Goal: Transaction & Acquisition: Purchase product/service

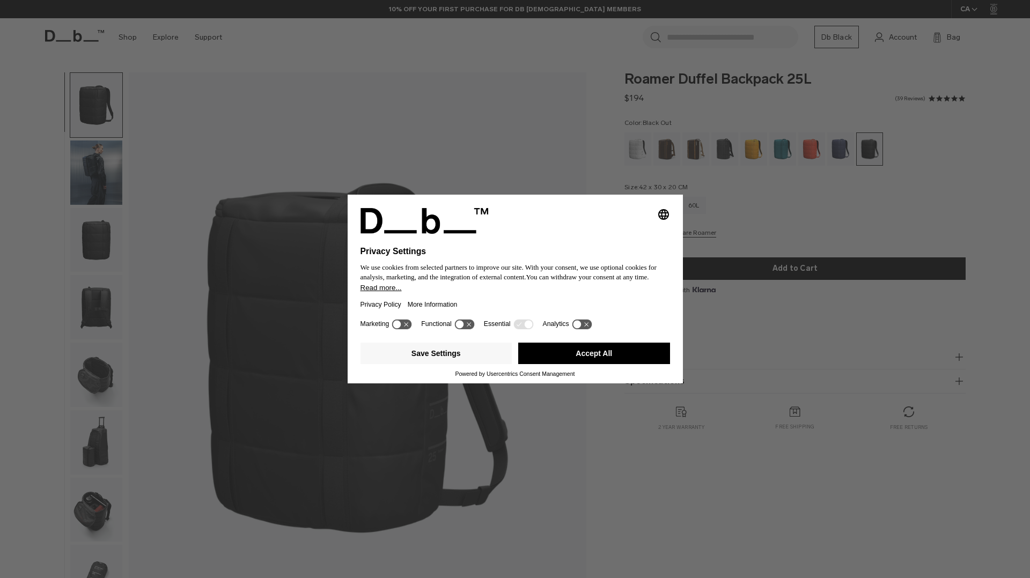
click at [550, 353] on button "Accept All" at bounding box center [594, 353] width 152 height 21
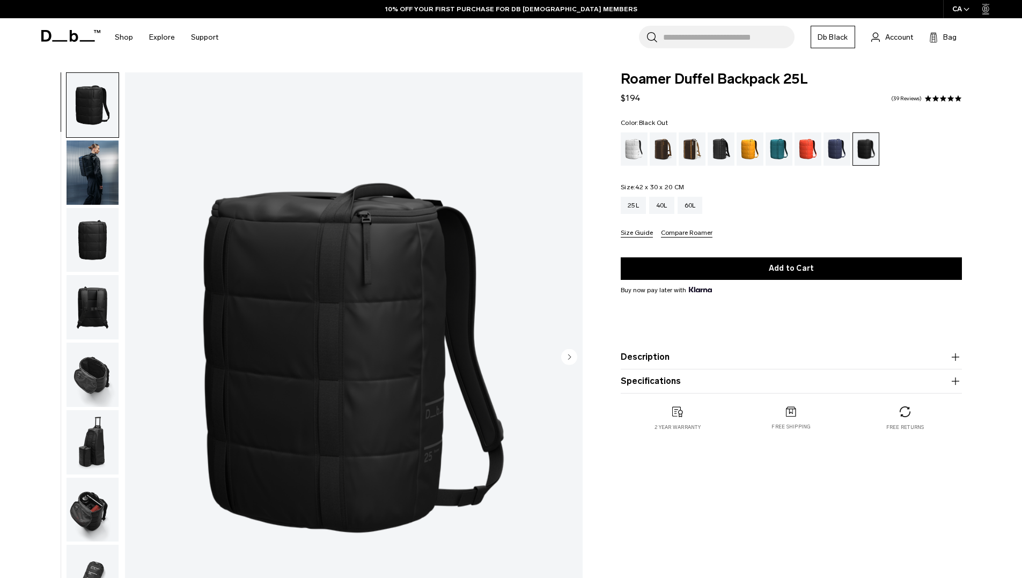
click at [85, 178] on img "button" at bounding box center [93, 173] width 52 height 64
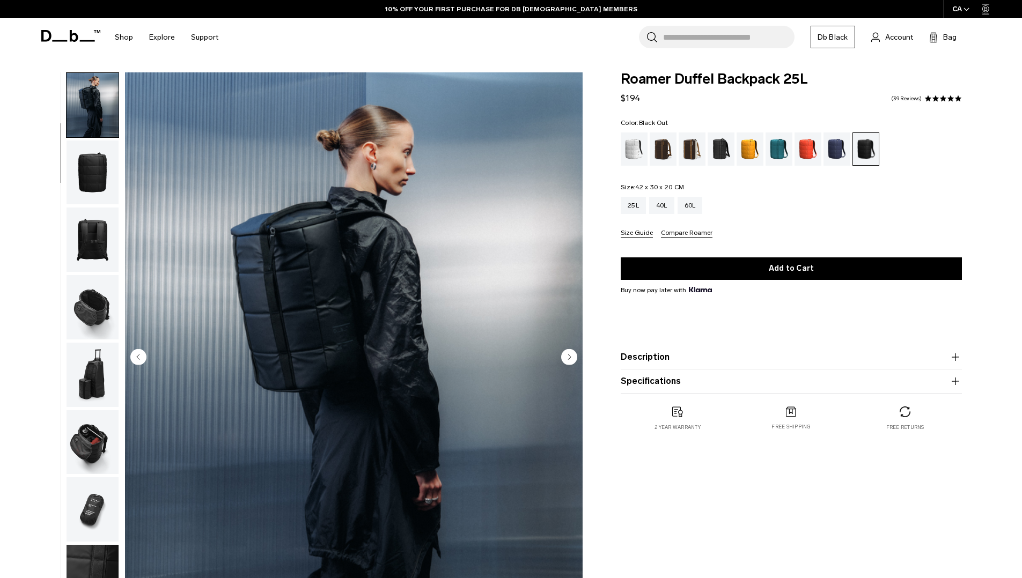
click at [420, 265] on img "2 / 11" at bounding box center [354, 357] width 458 height 571
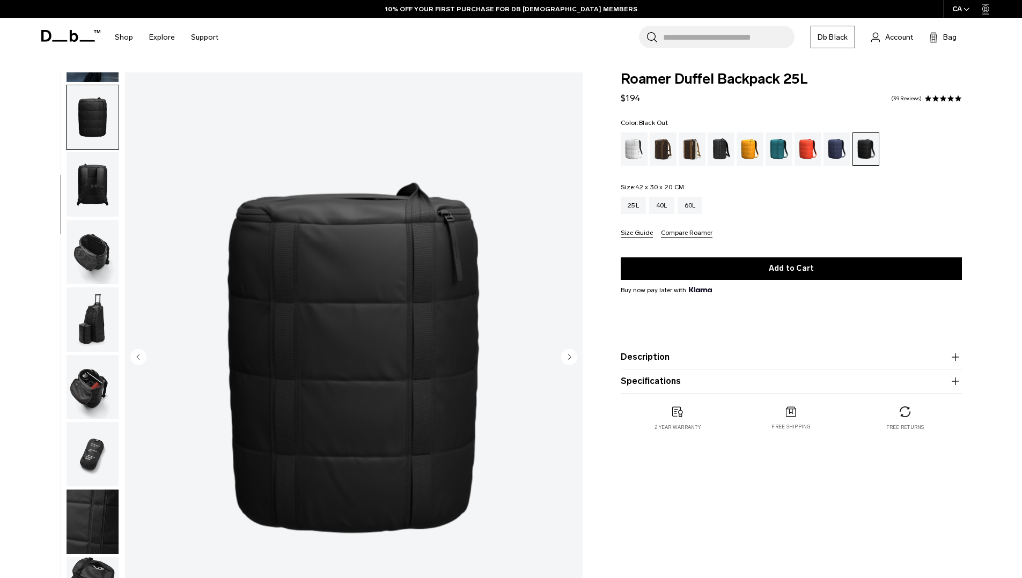
scroll to position [135, 0]
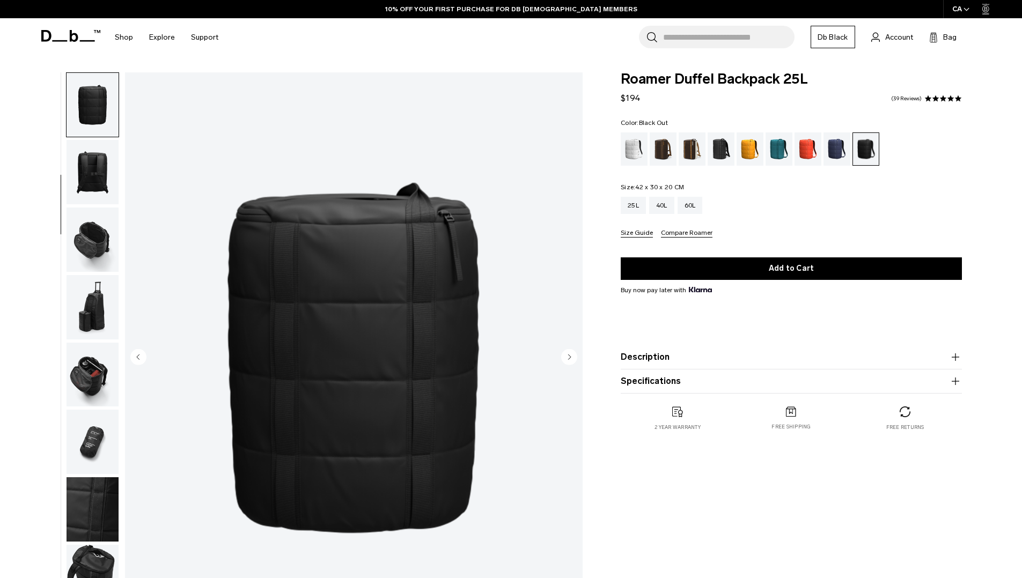
click at [564, 359] on circle "Next slide" at bounding box center [569, 357] width 16 height 16
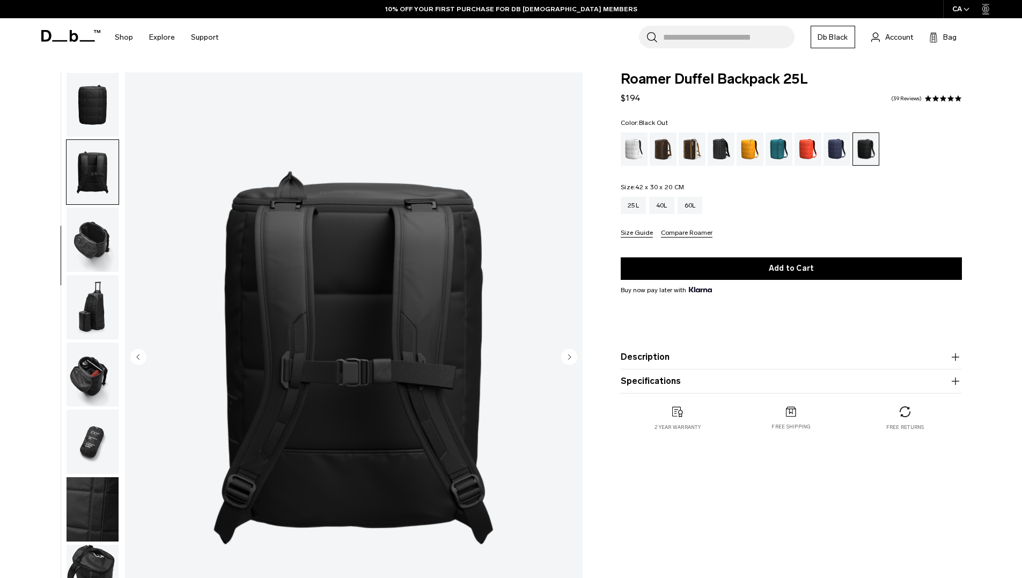
scroll to position [169, 0]
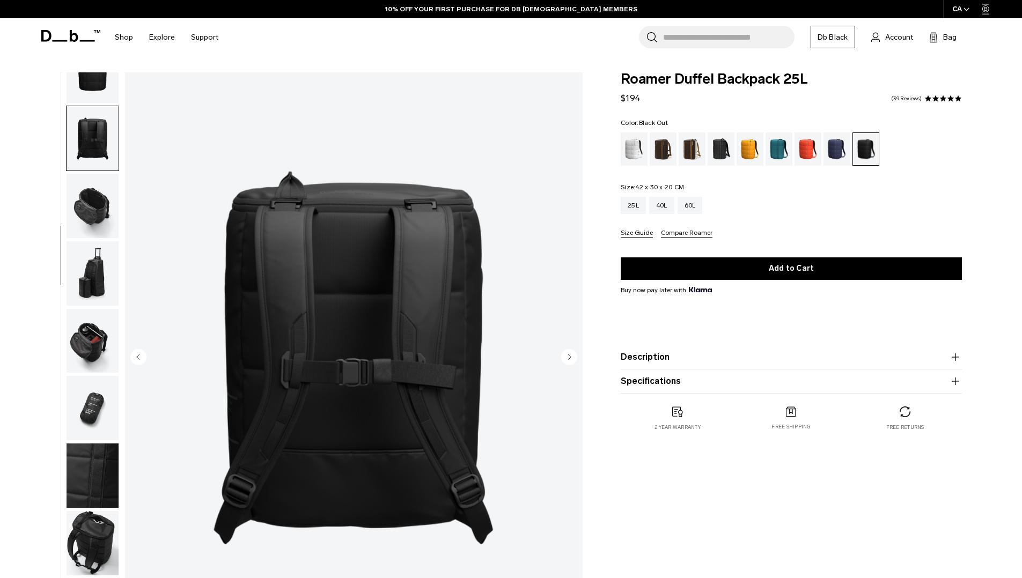
click at [568, 358] on icon "Next slide" at bounding box center [569, 357] width 3 height 5
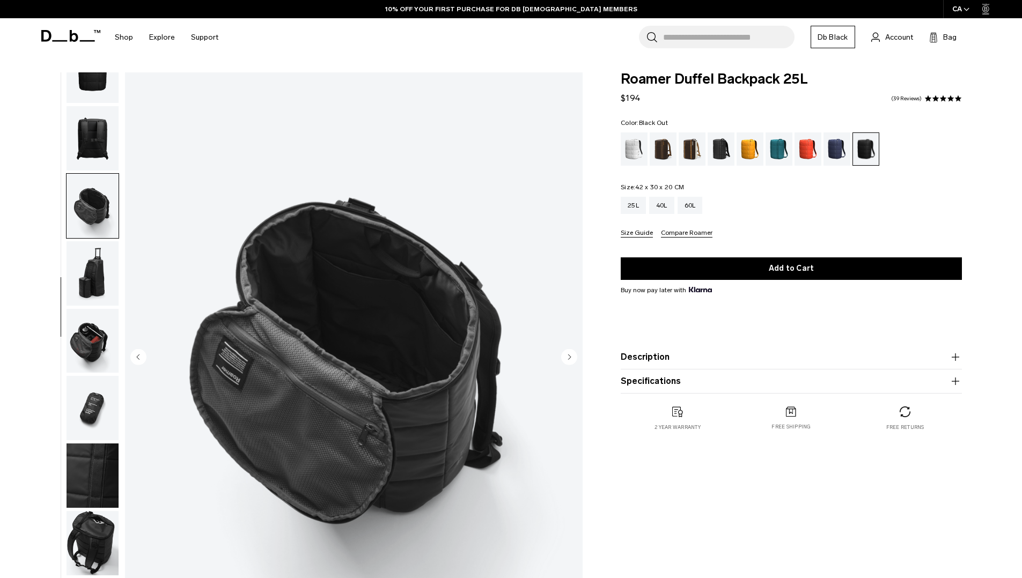
click at [567, 358] on circle "Next slide" at bounding box center [569, 357] width 16 height 16
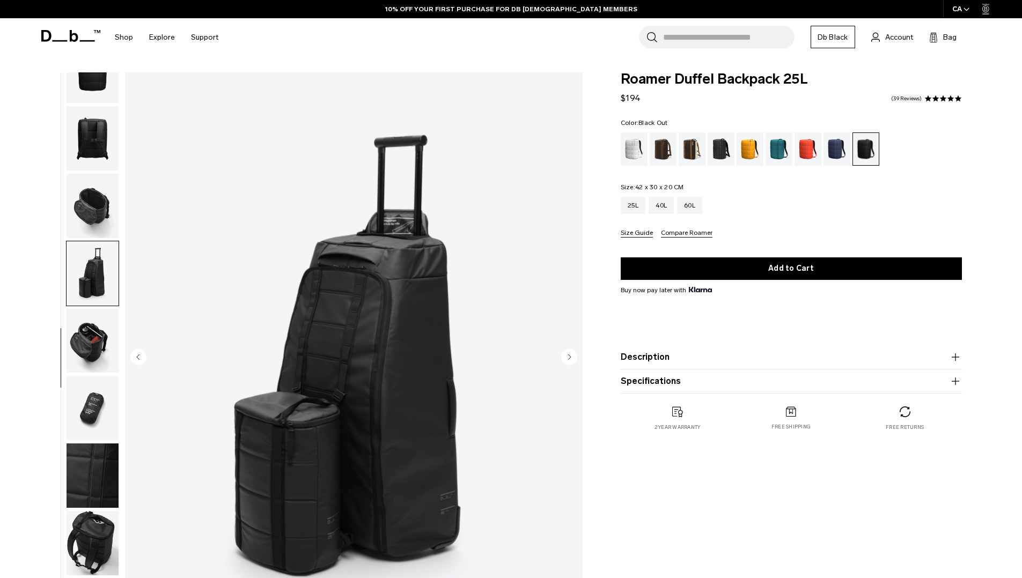
click at [567, 358] on circle "Next slide" at bounding box center [569, 357] width 16 height 16
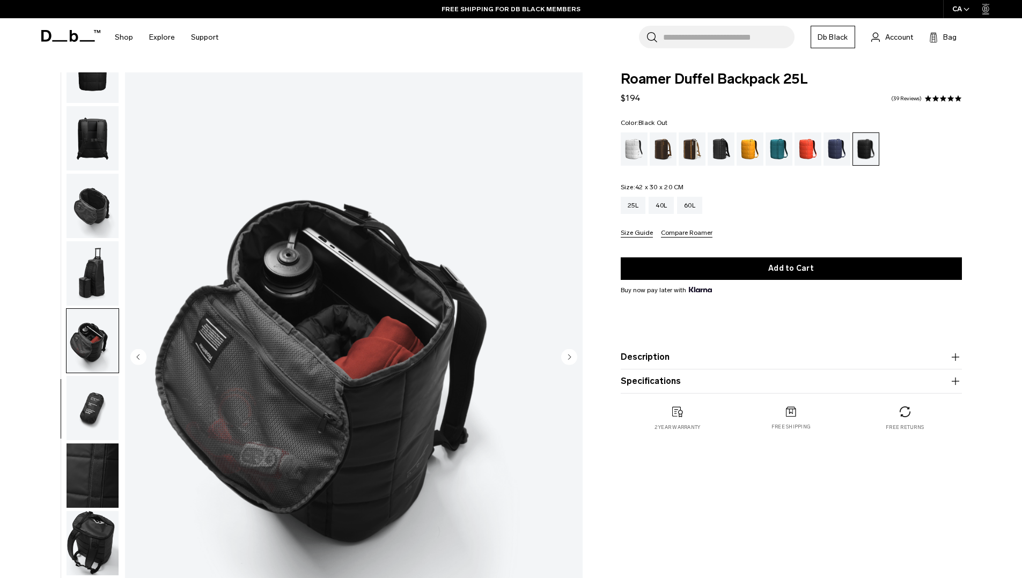
click at [567, 357] on circle "Next slide" at bounding box center [569, 357] width 16 height 16
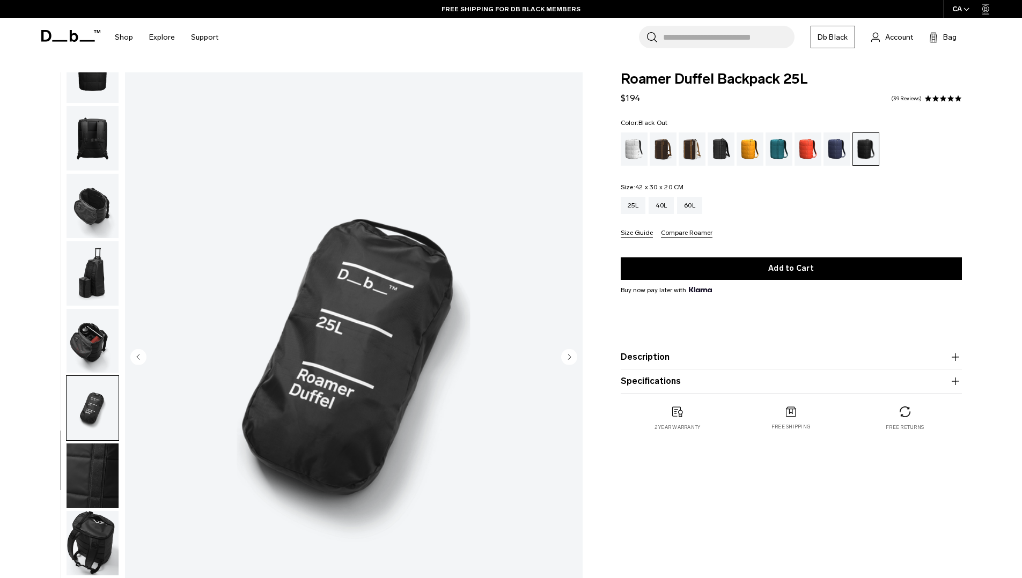
click at [567, 357] on circle "Next slide" at bounding box center [569, 357] width 16 height 16
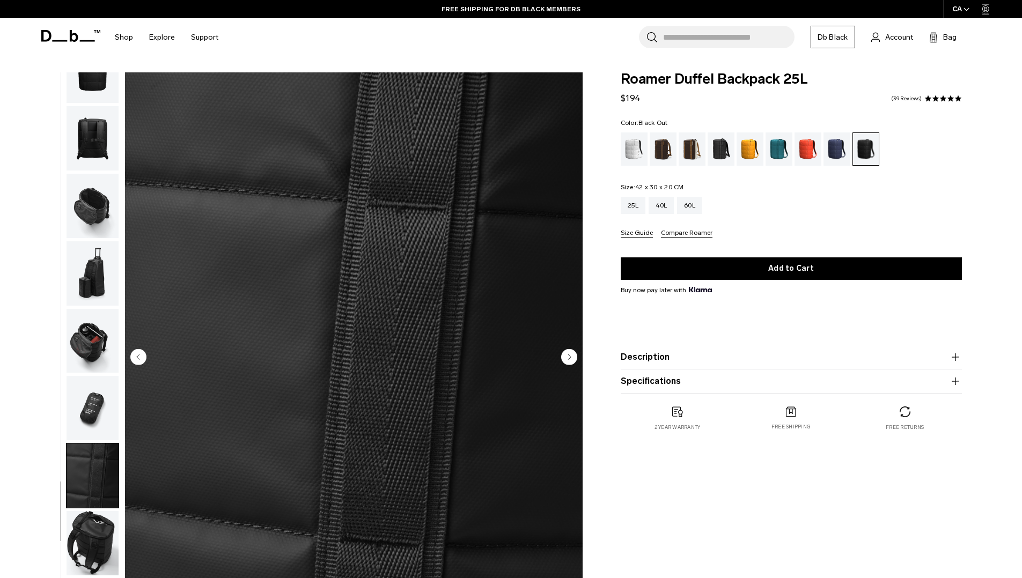
click at [129, 361] on img "9 / 11" at bounding box center [354, 357] width 458 height 571
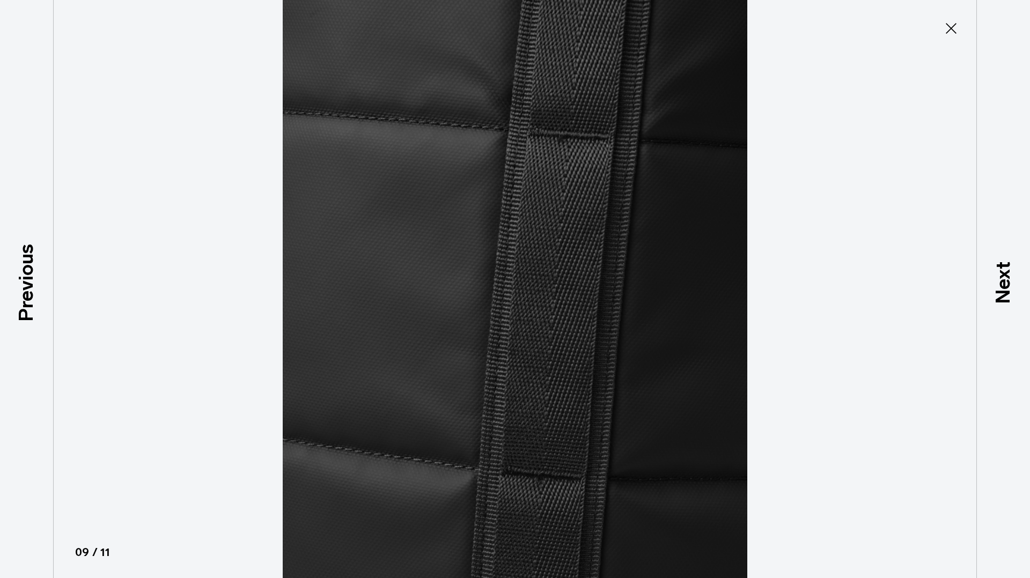
drag, startPoint x: 946, startPoint y: 24, endPoint x: 858, endPoint y: 53, distance: 92.6
click at [946, 24] on icon at bounding box center [951, 28] width 17 height 17
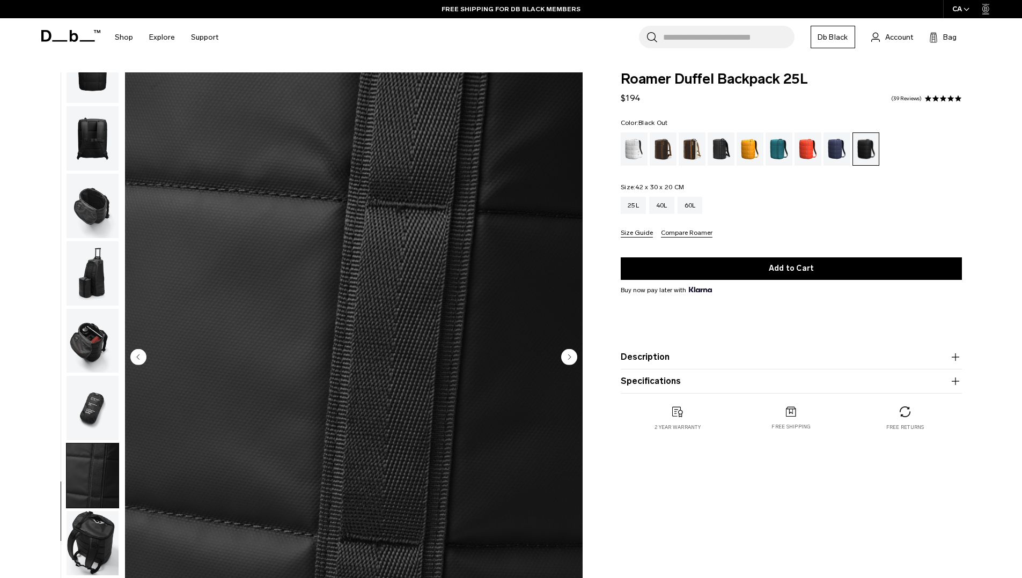
click at [134, 356] on circle "Previous slide" at bounding box center [138, 357] width 16 height 16
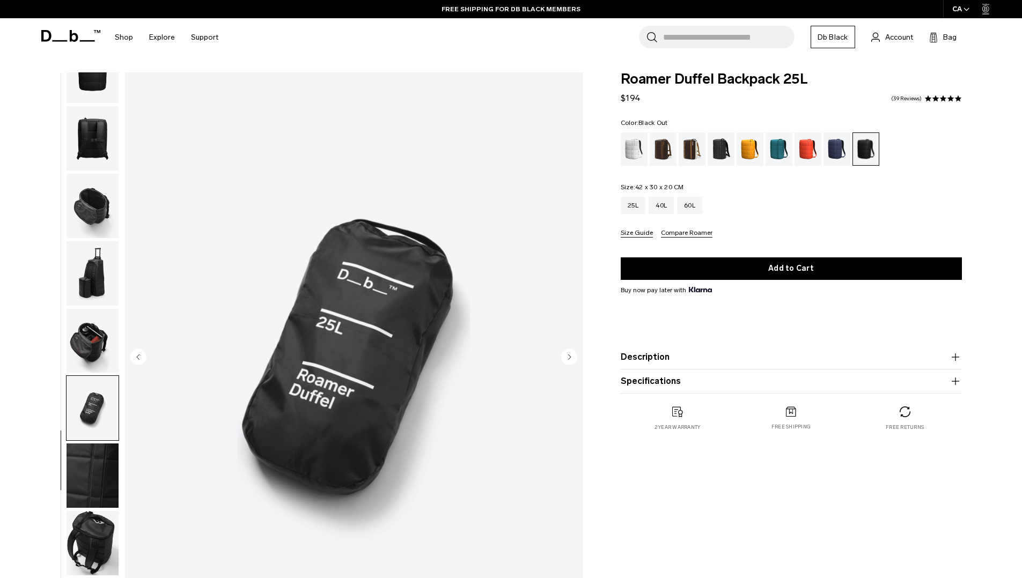
click at [566, 359] on circle "Next slide" at bounding box center [569, 357] width 16 height 16
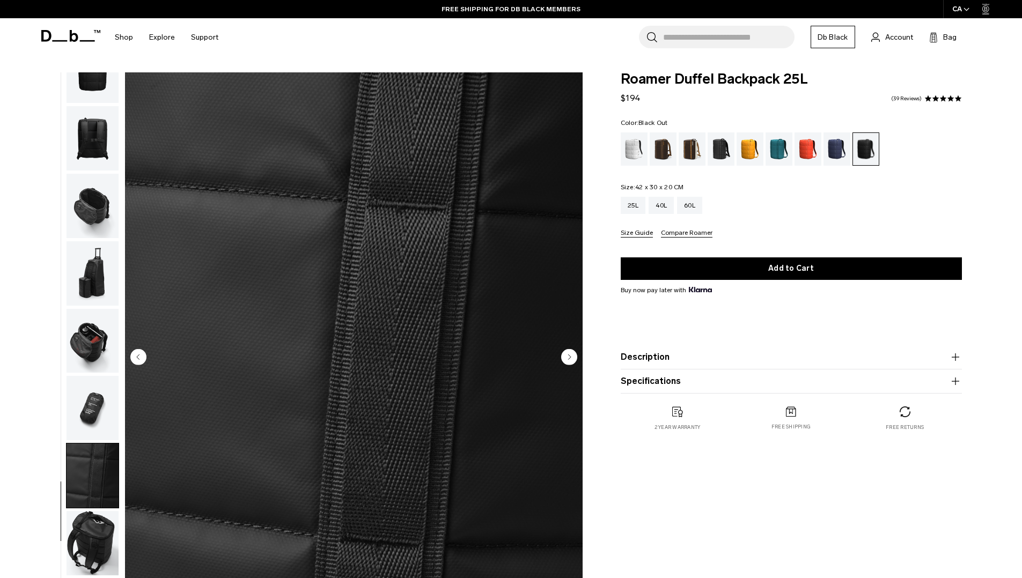
click at [566, 359] on circle "Next slide" at bounding box center [569, 357] width 16 height 16
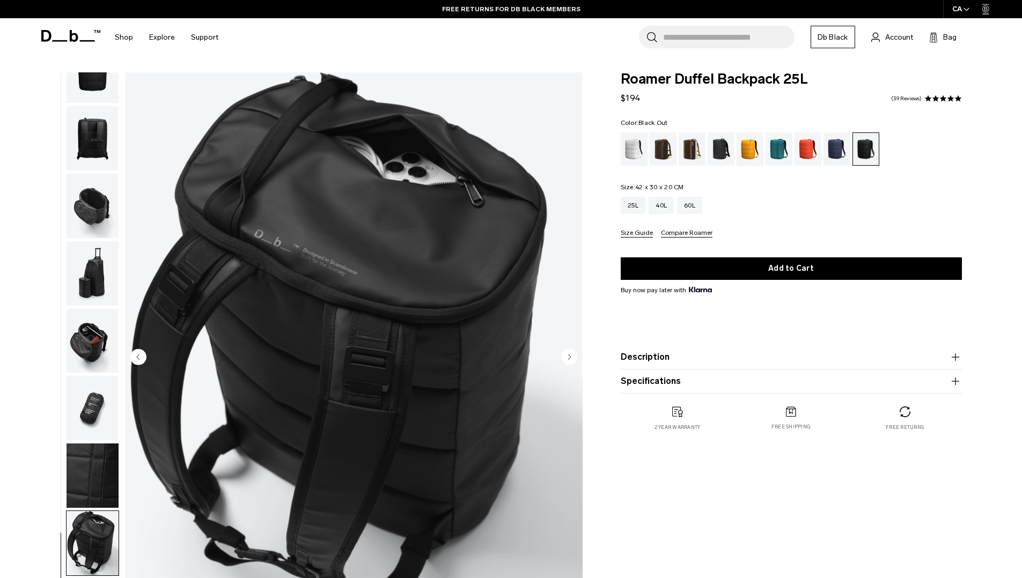
click at [566, 358] on circle "Next slide" at bounding box center [569, 357] width 16 height 16
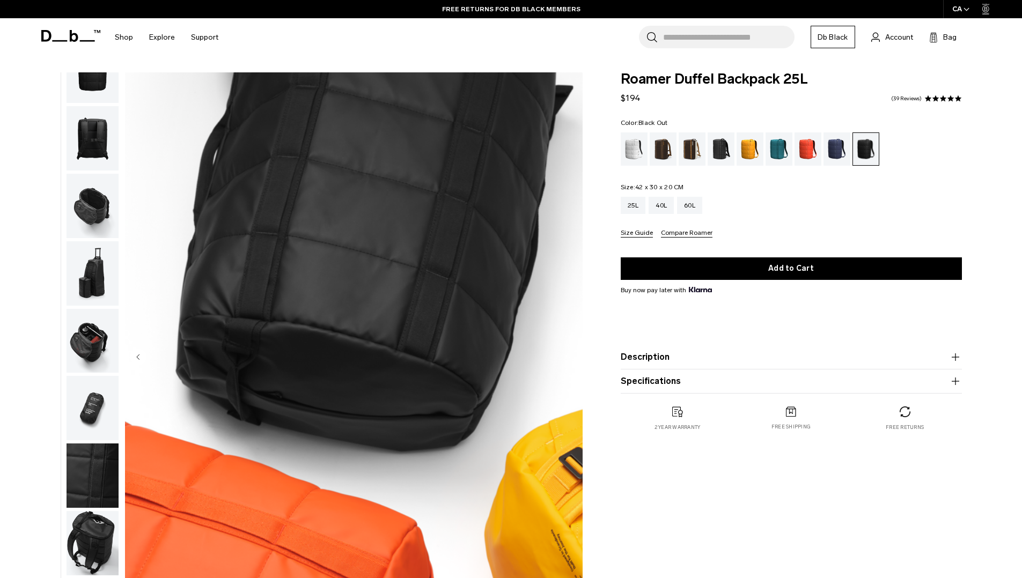
click at [568, 369] on img "11 / 11" at bounding box center [354, 357] width 458 height 571
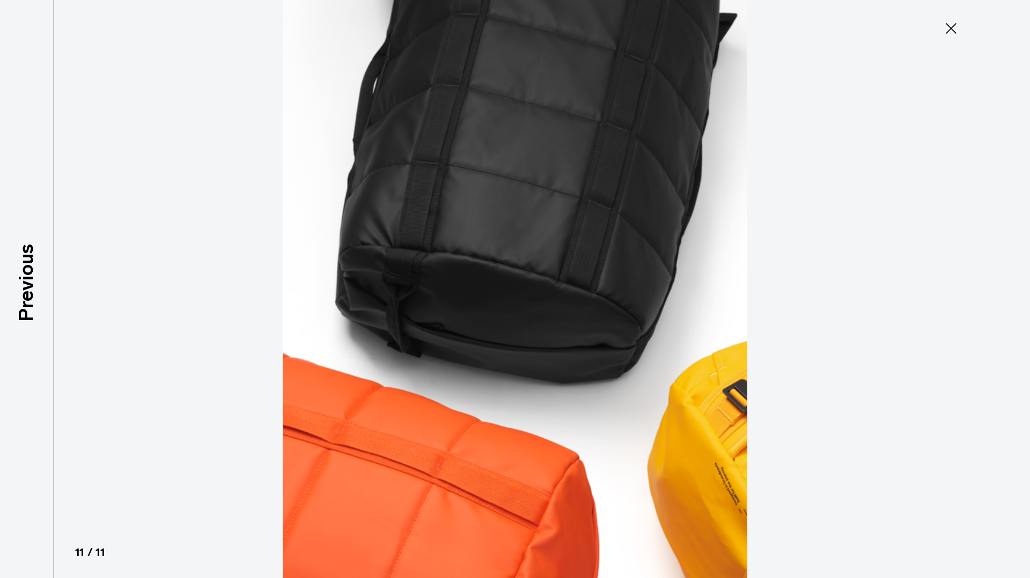
click at [952, 27] on icon at bounding box center [951, 28] width 11 height 11
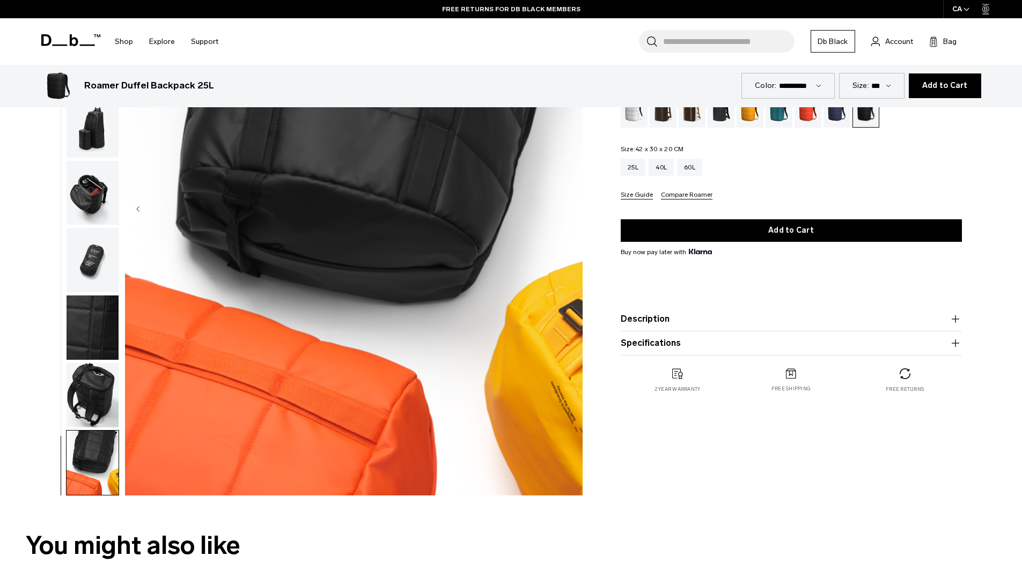
scroll to position [0, 0]
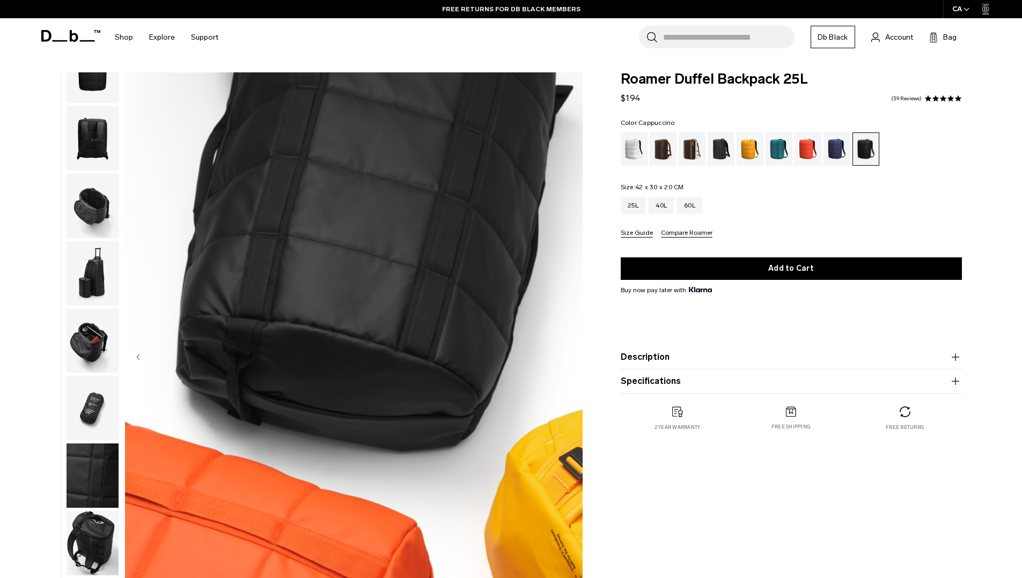
click at [691, 146] on div "Cappuccino" at bounding box center [692, 149] width 27 height 33
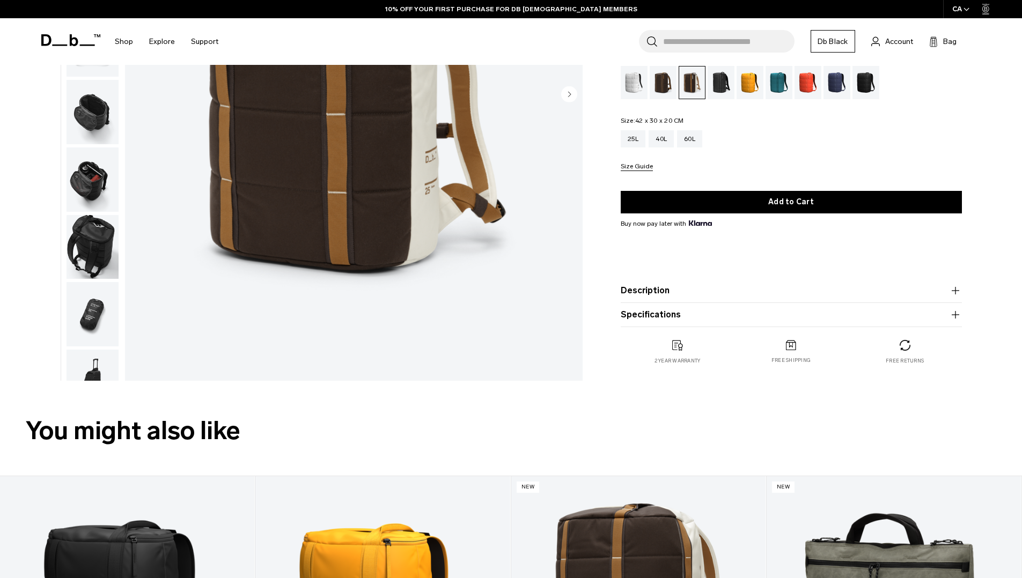
scroll to position [186, 0]
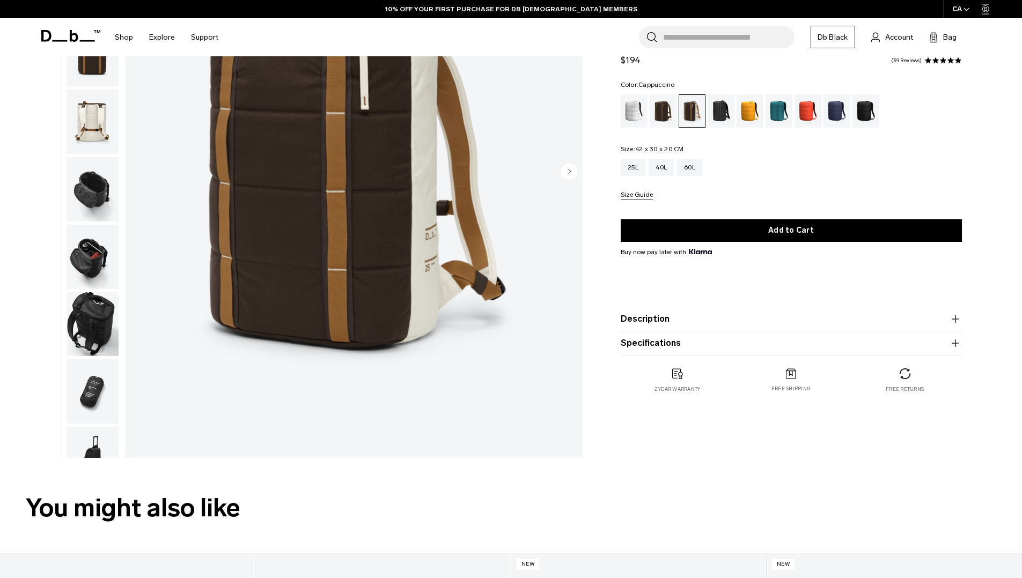
click at [93, 257] on img "button" at bounding box center [93, 257] width 52 height 64
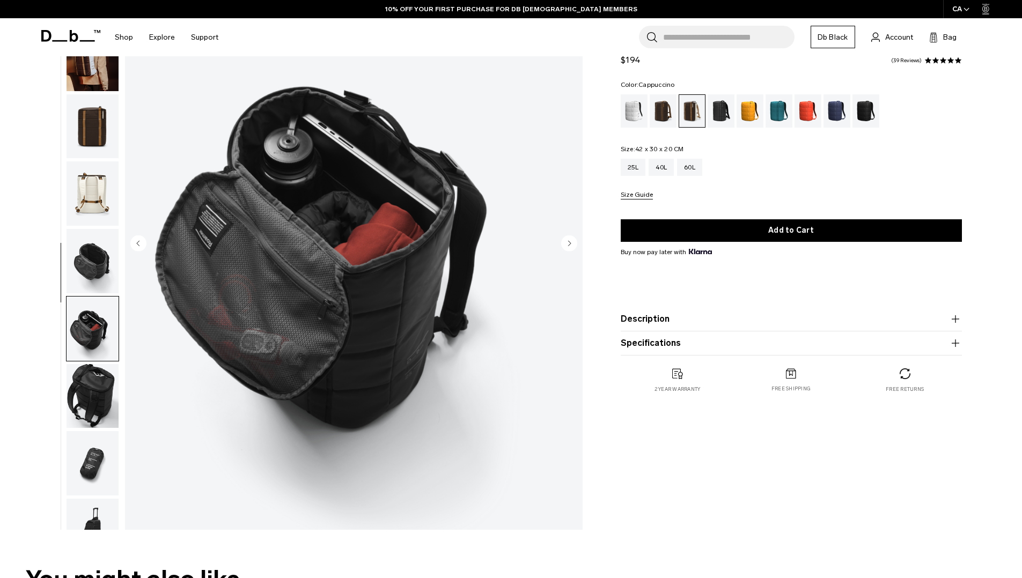
scroll to position [57, 0]
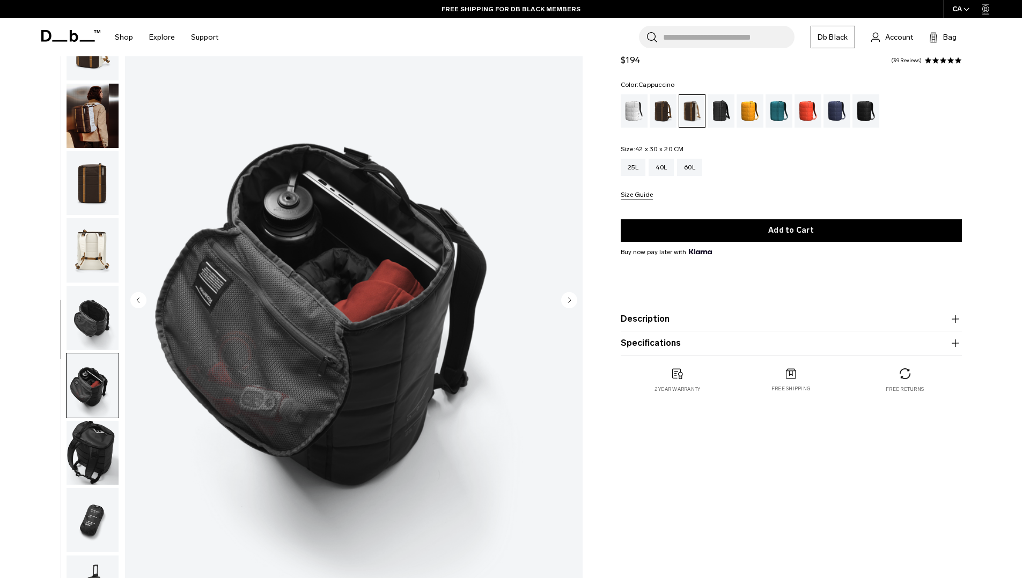
click at [99, 452] on img "button" at bounding box center [93, 453] width 52 height 64
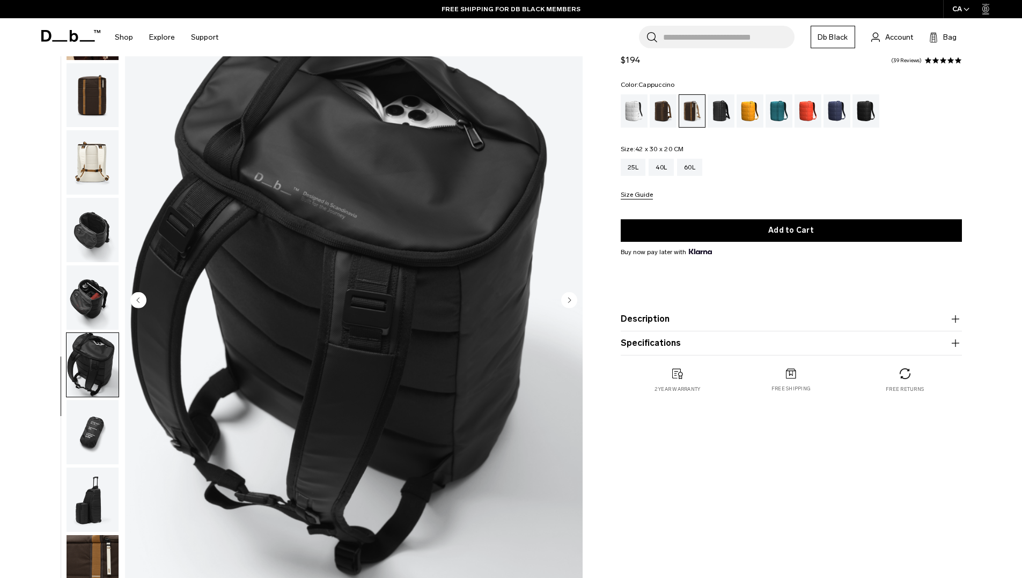
scroll to position [101, 0]
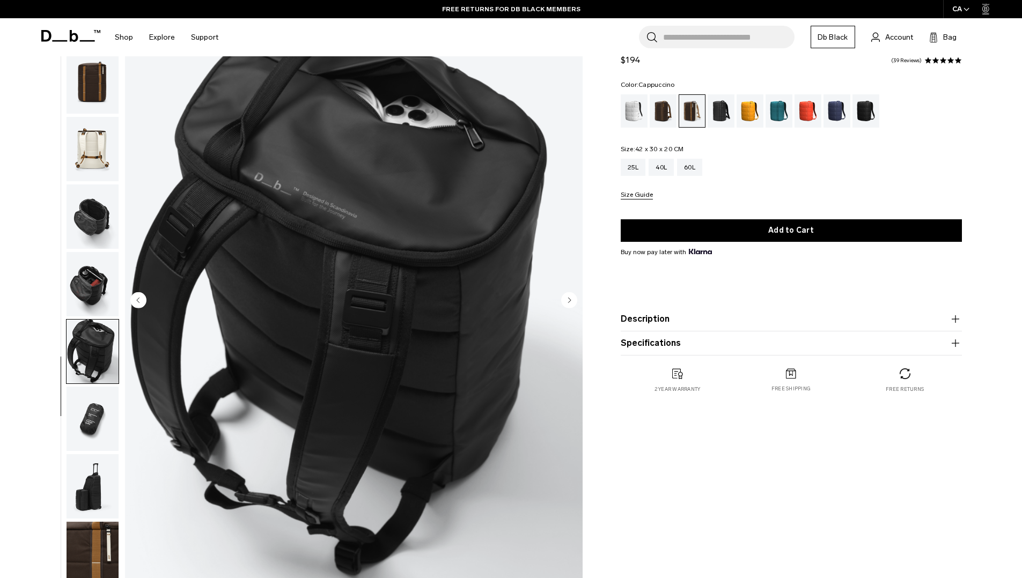
click at [86, 300] on img "button" at bounding box center [93, 284] width 52 height 64
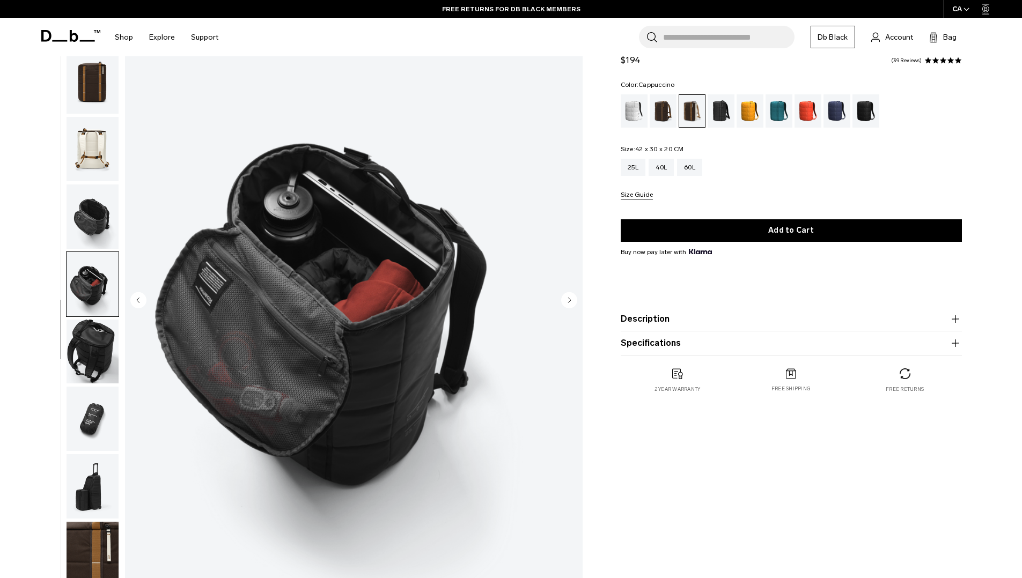
click at [97, 354] on img "button" at bounding box center [93, 352] width 52 height 64
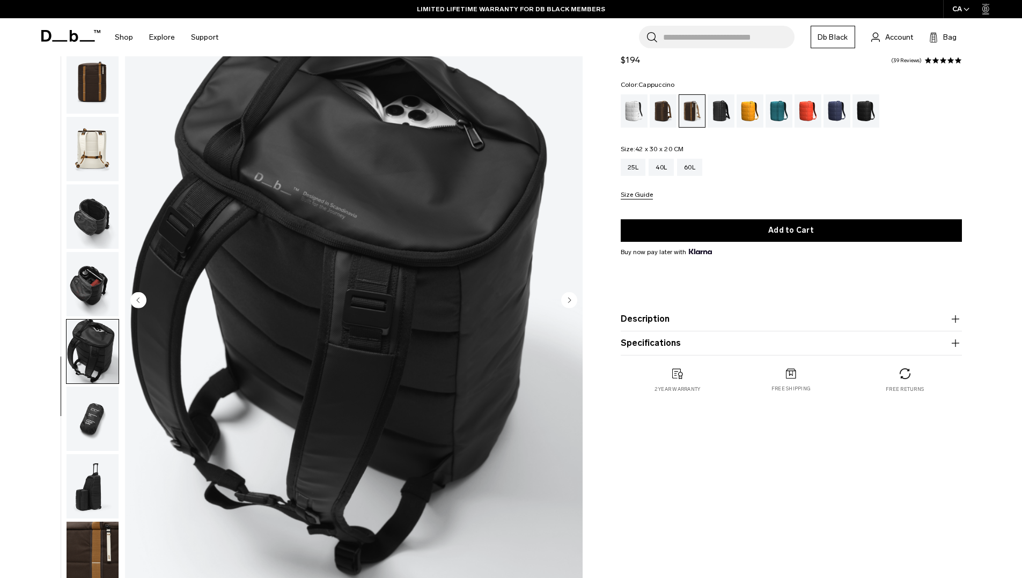
click at [96, 429] on img "button" at bounding box center [93, 419] width 52 height 64
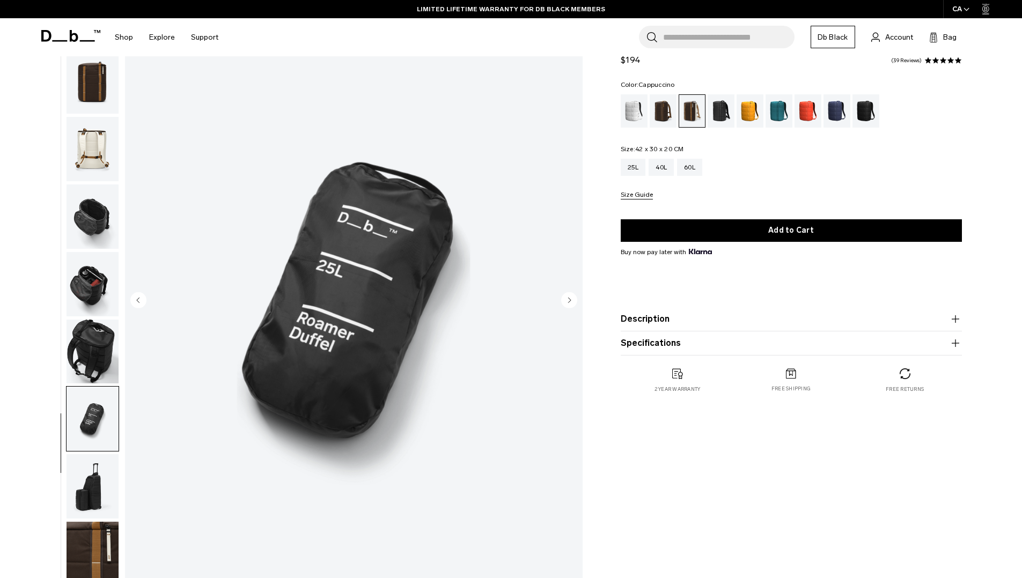
click at [101, 474] on img "button" at bounding box center [93, 486] width 52 height 64
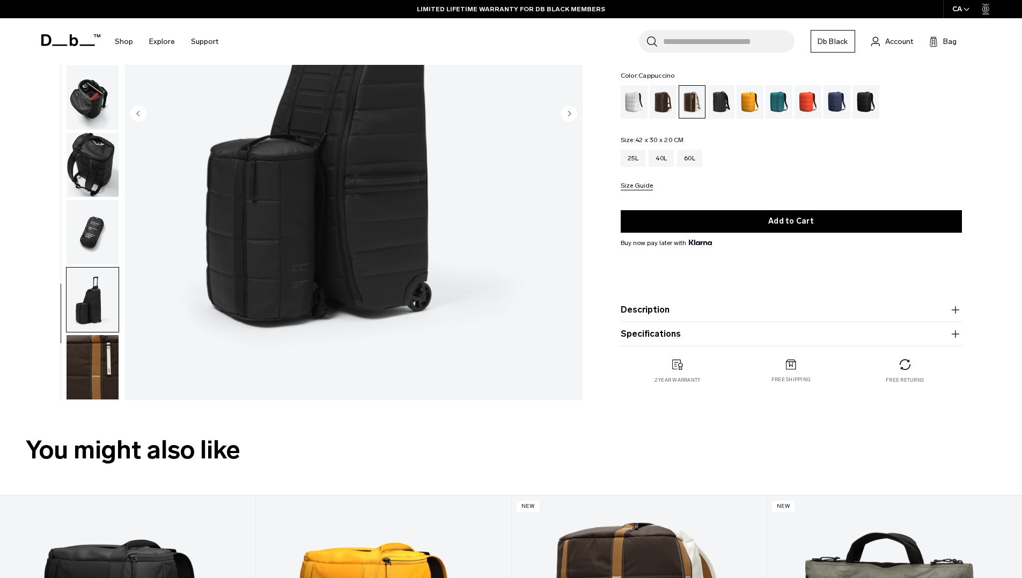
click at [98, 333] on ul at bounding box center [92, 114] width 53 height 571
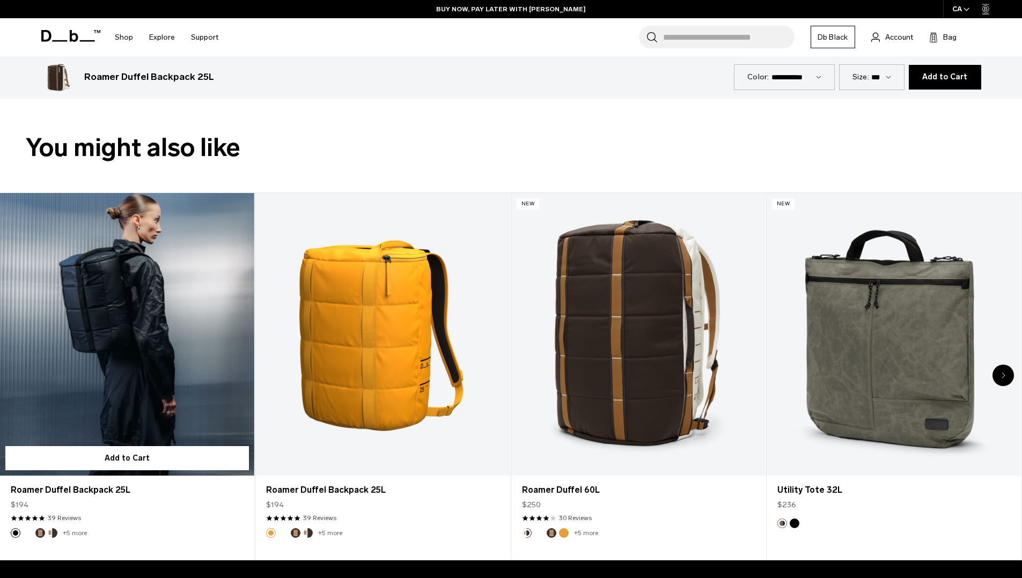
scroll to position [524, 0]
